Goal: Navigation & Orientation: Find specific page/section

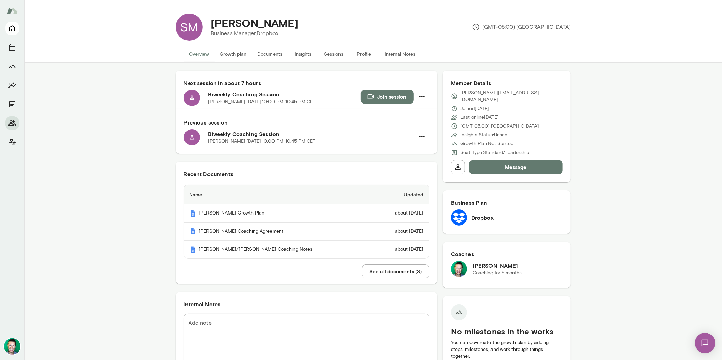
click at [13, 29] on icon "Home" at bounding box center [11, 29] width 5 height 6
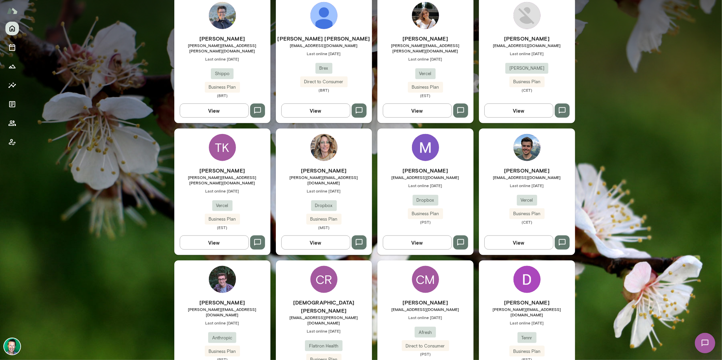
scroll to position [615, 0]
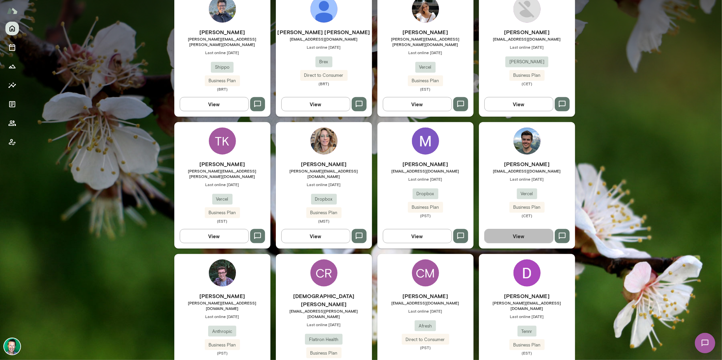
click at [504, 229] on button "View" at bounding box center [519, 236] width 69 height 14
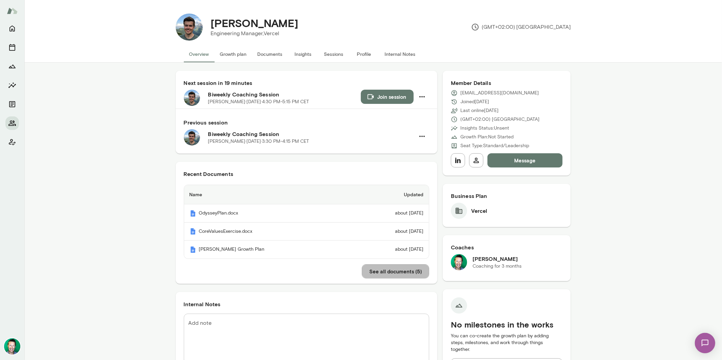
click at [375, 270] on button "See all documents ( 5 )" at bounding box center [395, 271] width 67 height 14
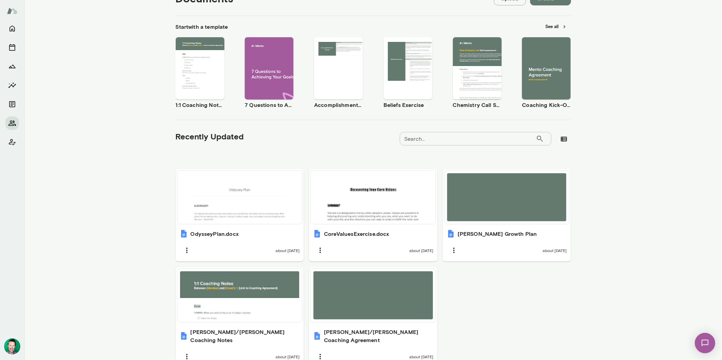
scroll to position [124, 0]
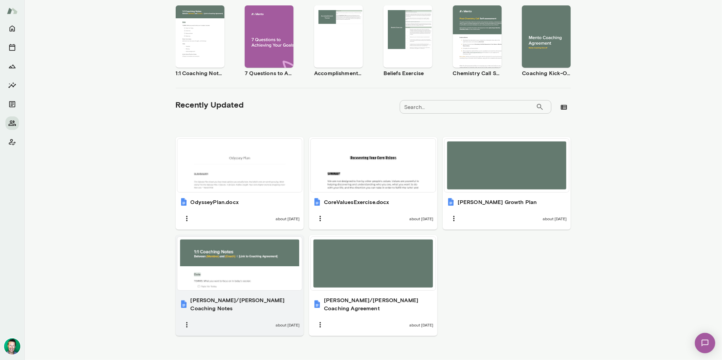
click at [230, 265] on div at bounding box center [240, 264] width 120 height 48
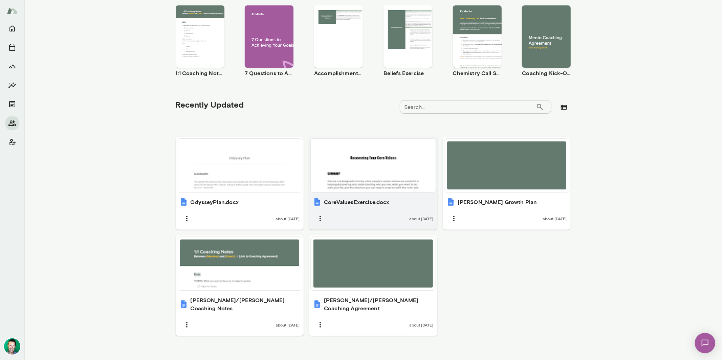
click at [360, 178] on div at bounding box center [374, 166] width 120 height 48
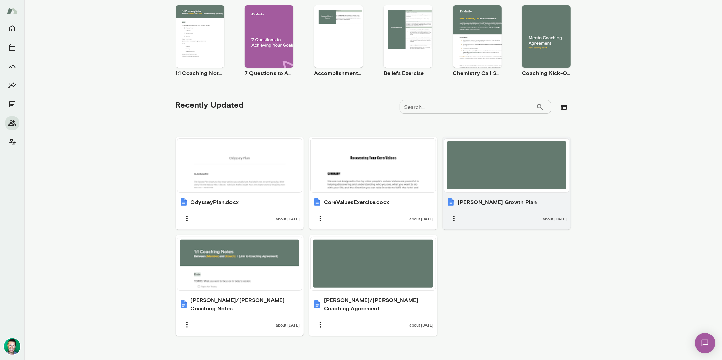
click at [478, 169] on div at bounding box center [507, 166] width 120 height 48
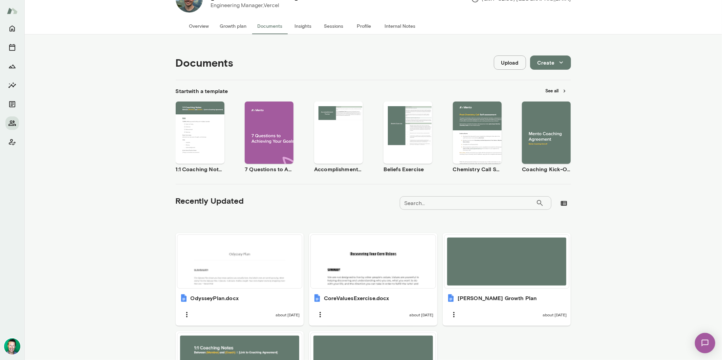
scroll to position [0, 0]
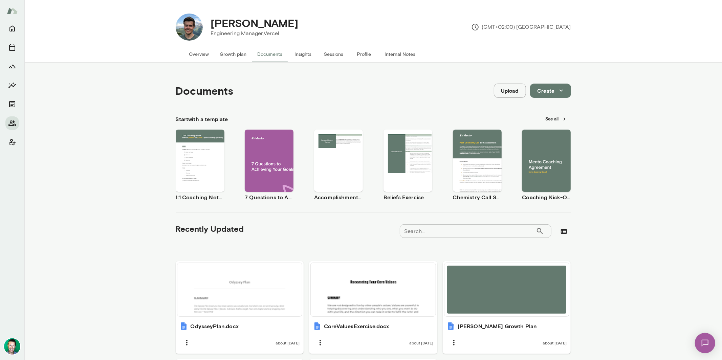
click at [196, 54] on button "Overview" at bounding box center [199, 54] width 31 height 16
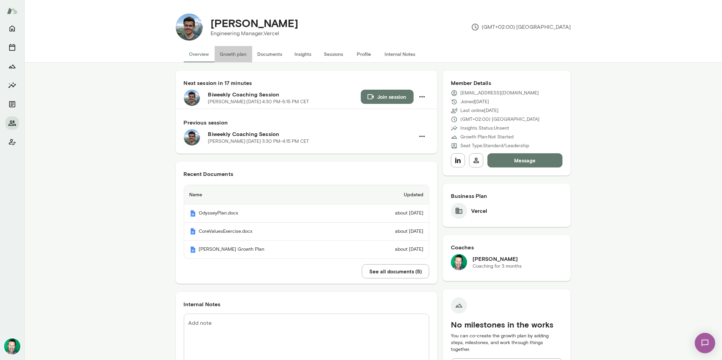
click at [223, 53] on button "Growth plan" at bounding box center [234, 54] width 38 height 16
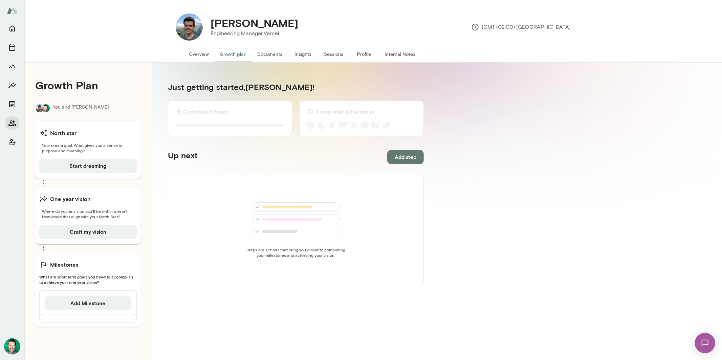
click at [325, 52] on button "Sessions" at bounding box center [334, 54] width 30 height 16
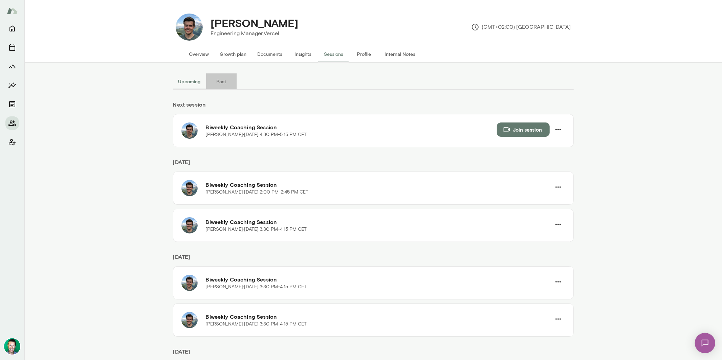
click at [225, 80] on button "Past" at bounding box center [221, 81] width 30 height 16
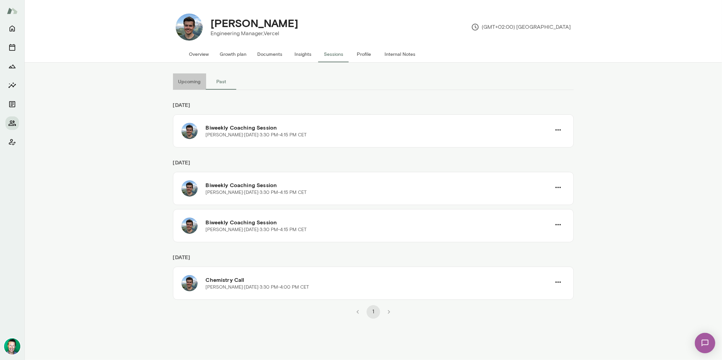
click at [194, 82] on button "Upcoming" at bounding box center [189, 81] width 33 height 16
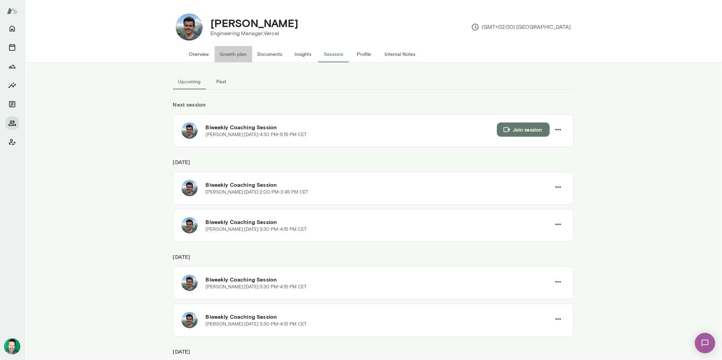
click at [242, 52] on button "Growth plan" at bounding box center [234, 54] width 38 height 16
